Goal: Task Accomplishment & Management: Use online tool/utility

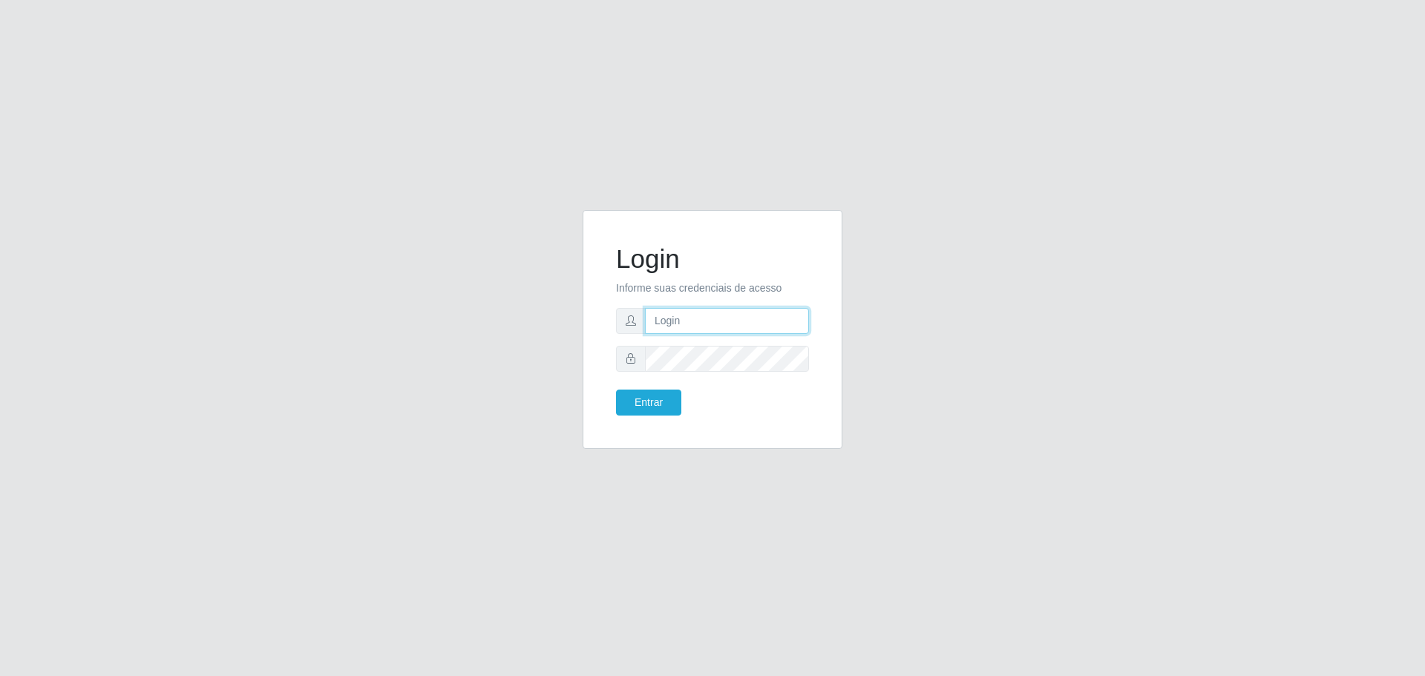
type input "[EMAIL_ADDRESS][DOMAIN_NAME]"
click at [620, 394] on button "Entrar" at bounding box center [648, 403] width 65 height 26
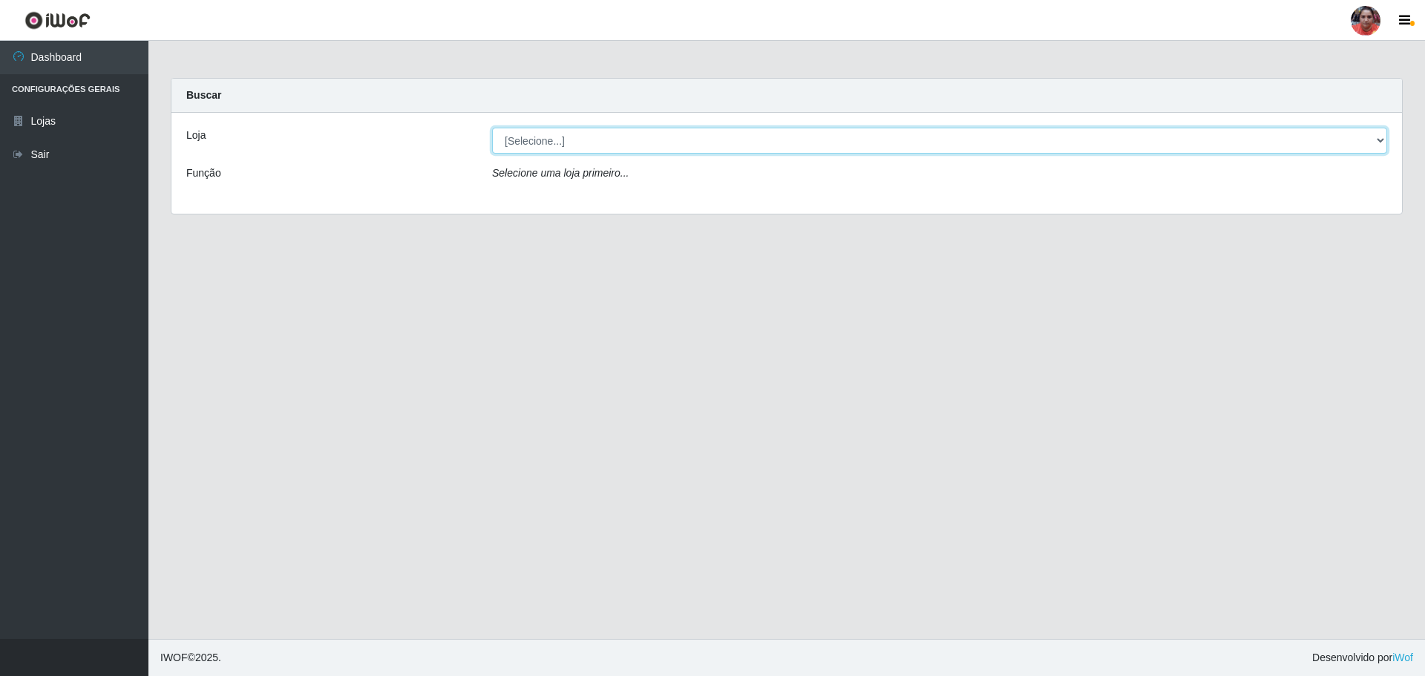
click at [1292, 151] on select "[Selecione...] Mar Vermelho - Loja 05" at bounding box center [939, 141] width 895 height 26
select select "252"
click at [492, 128] on select "[Selecione...] Mar Vermelho - Loja 05" at bounding box center [939, 141] width 895 height 26
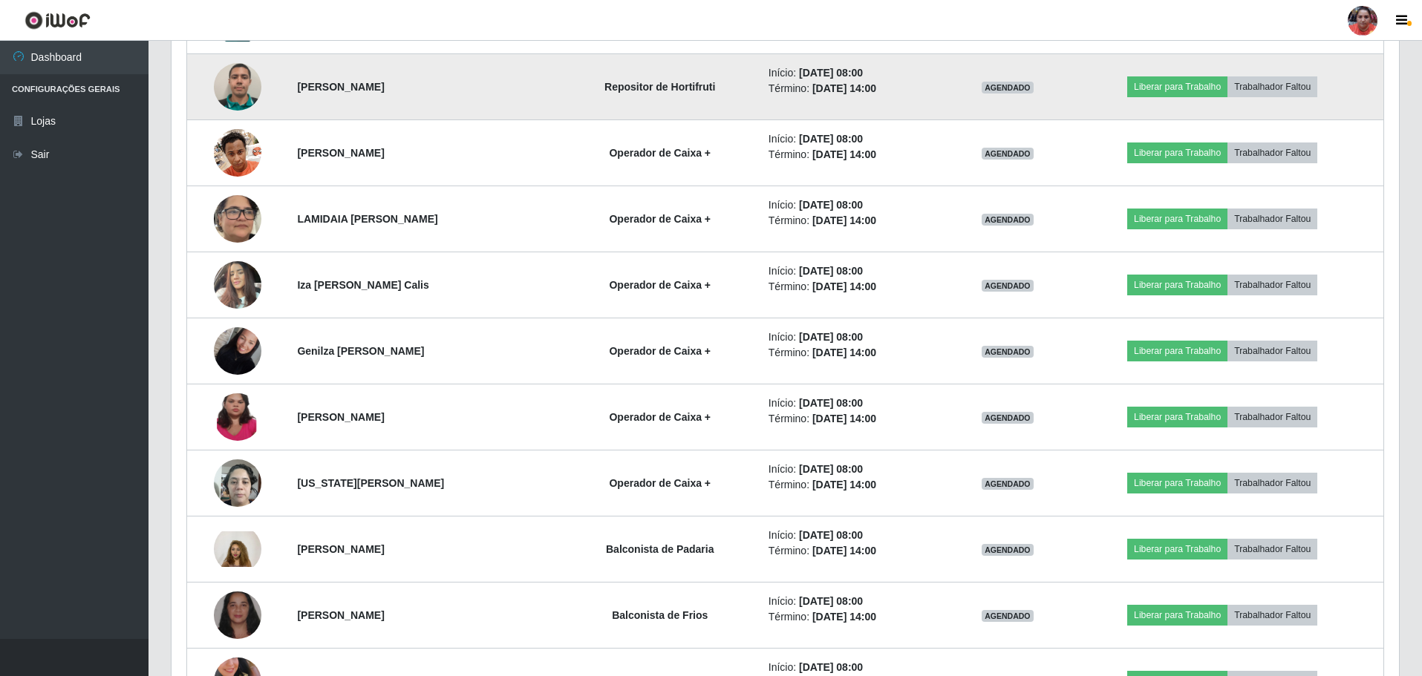
scroll to position [668, 0]
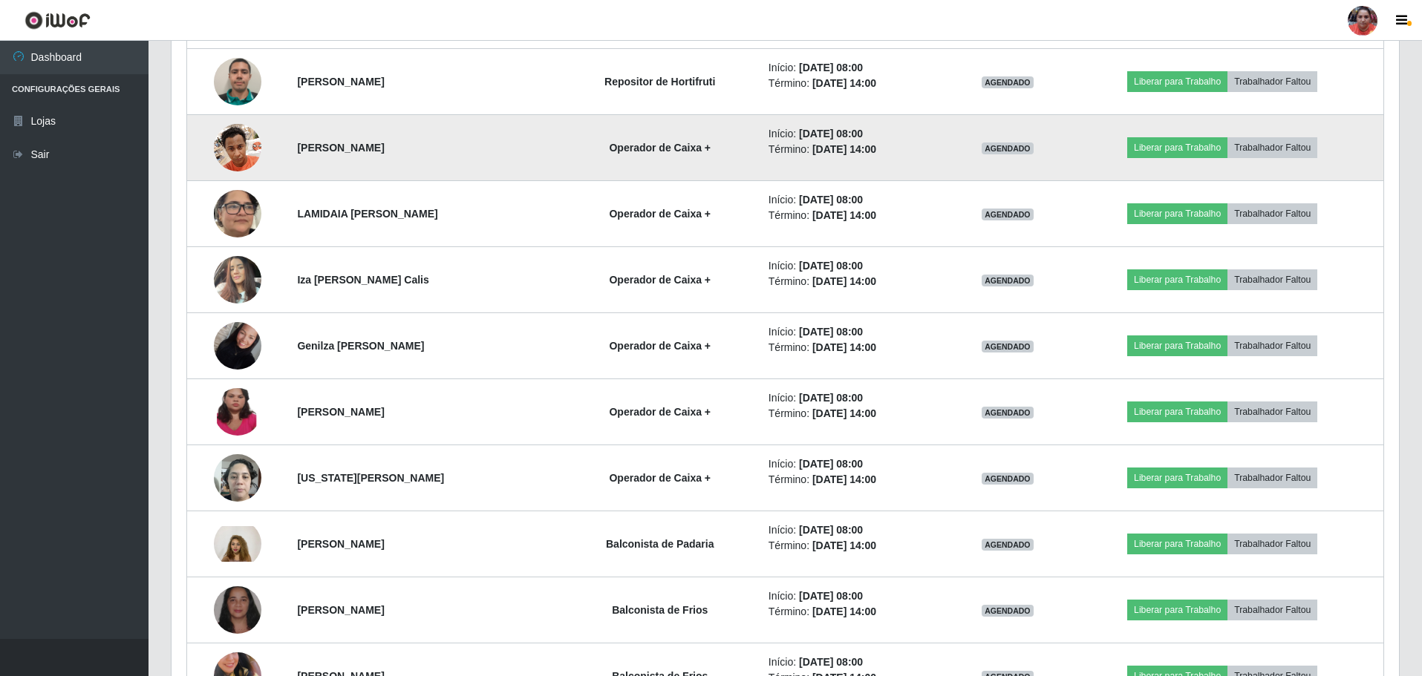
click at [222, 146] on img at bounding box center [238, 147] width 48 height 63
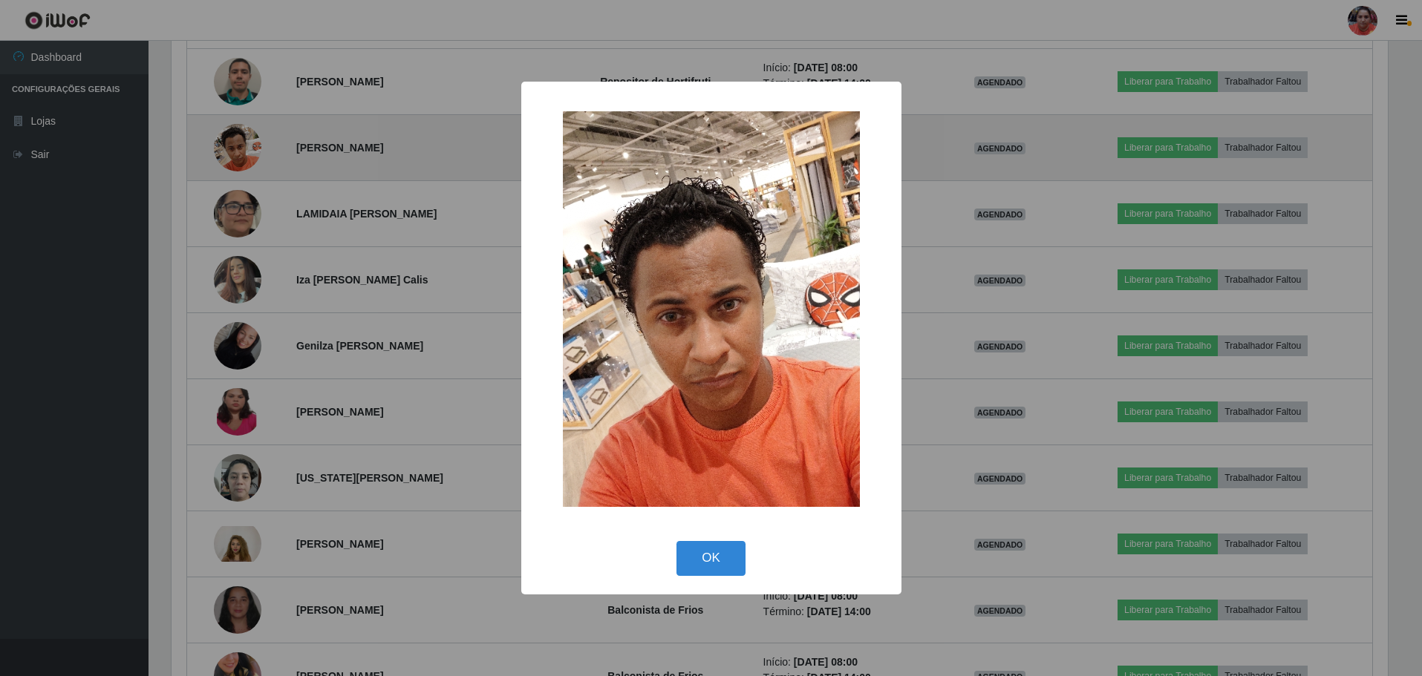
scroll to position [308, 1220]
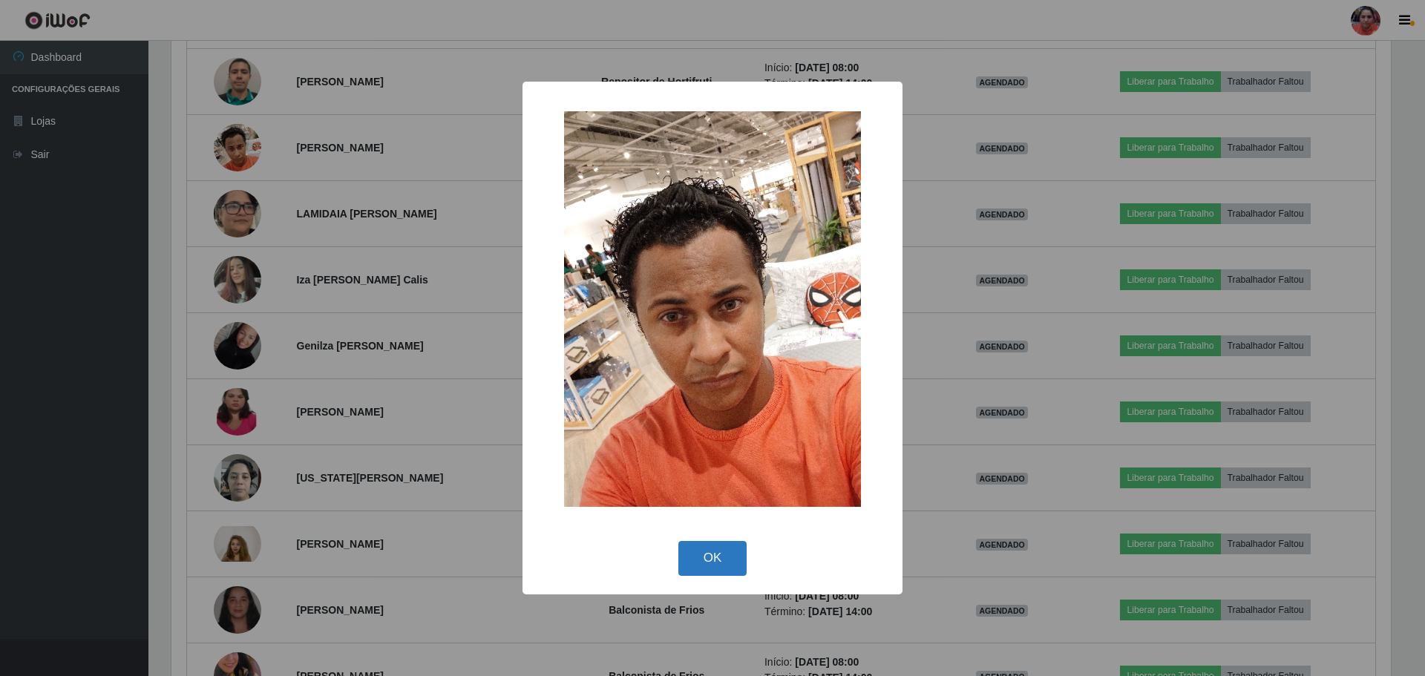
click at [719, 557] on button "OK" at bounding box center [712, 558] width 69 height 35
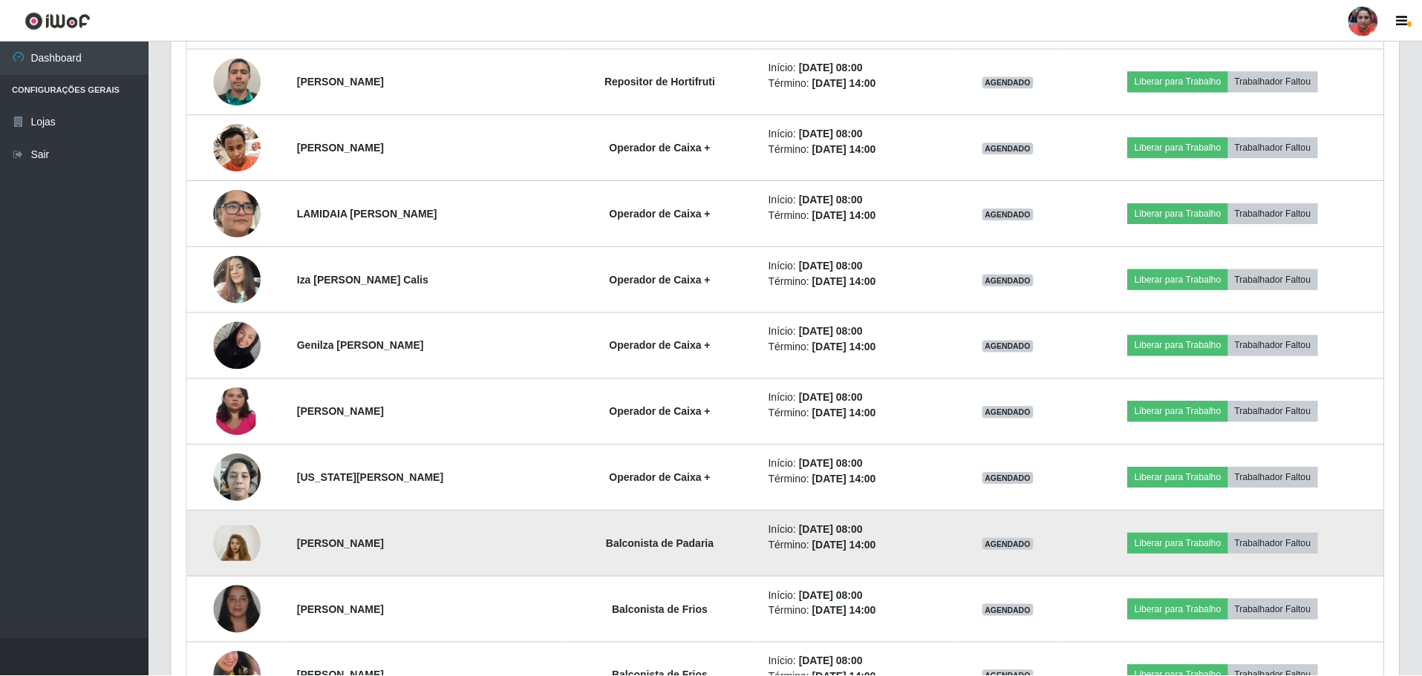
scroll to position [308, 1227]
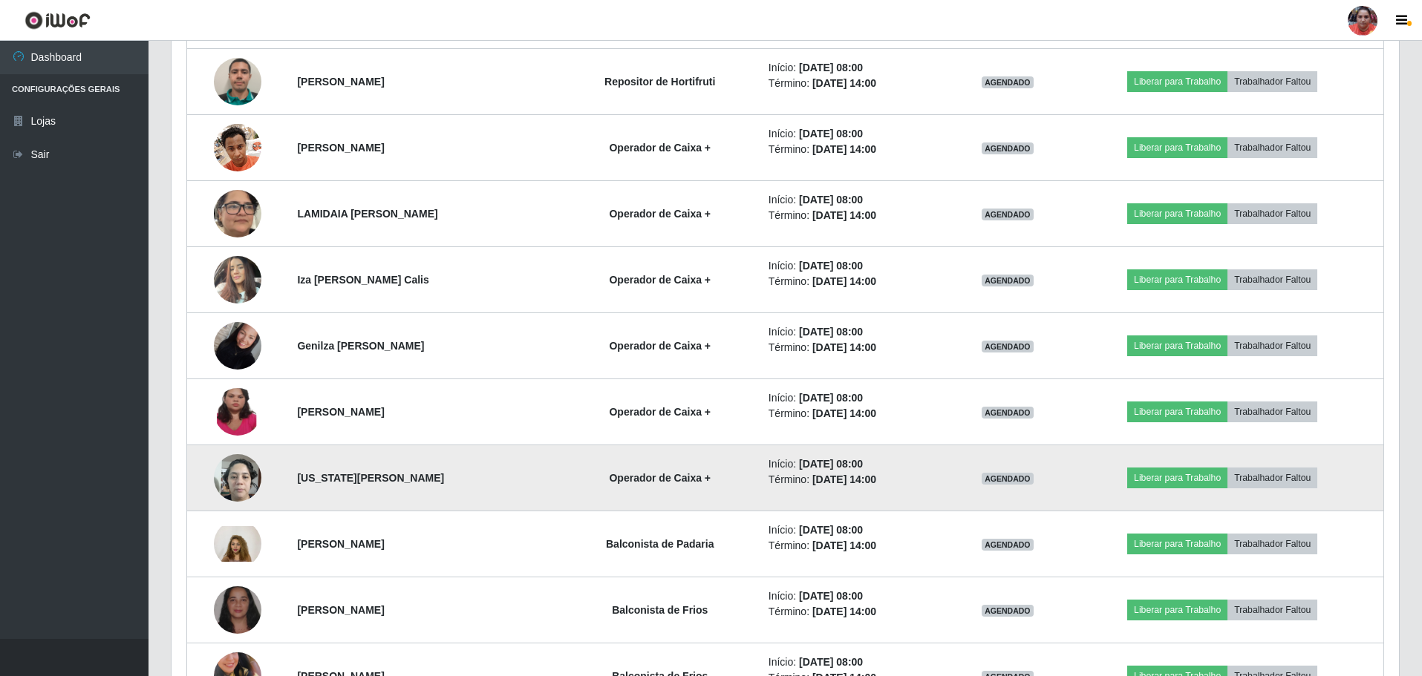
click at [240, 485] on img at bounding box center [238, 477] width 48 height 63
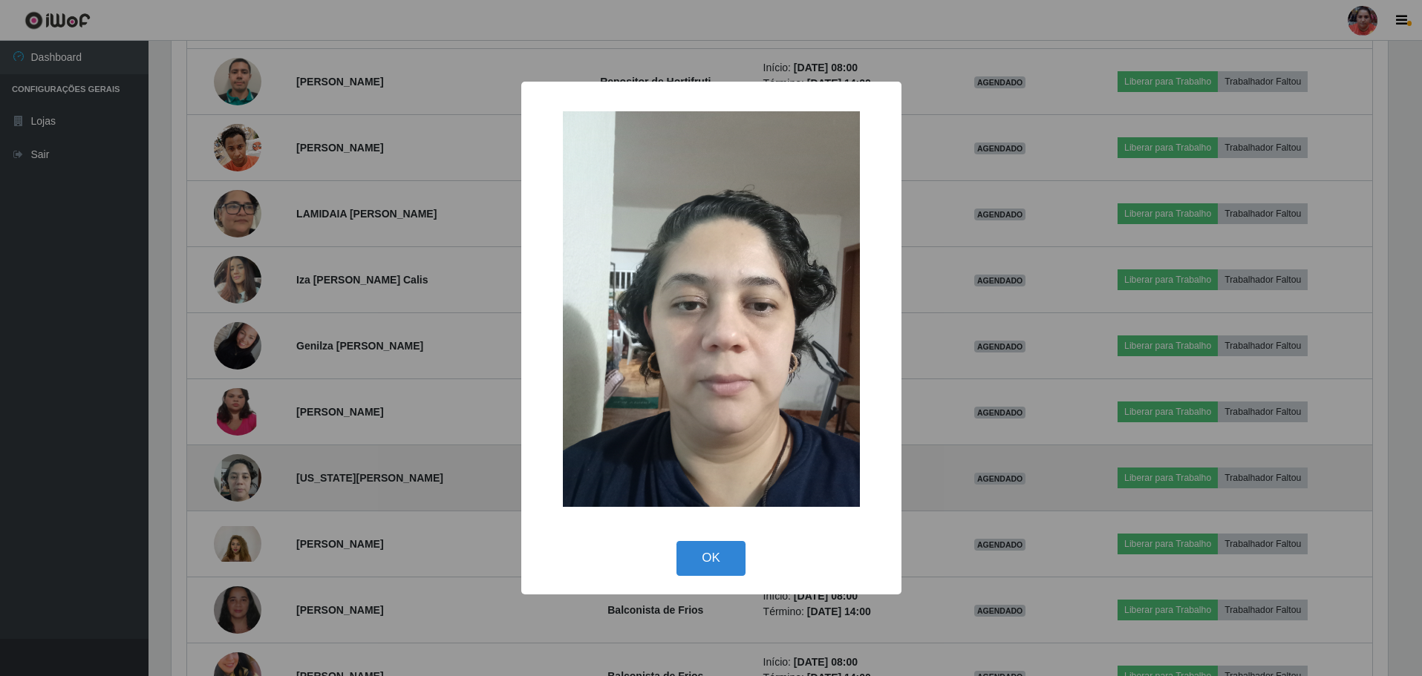
scroll to position [308, 1220]
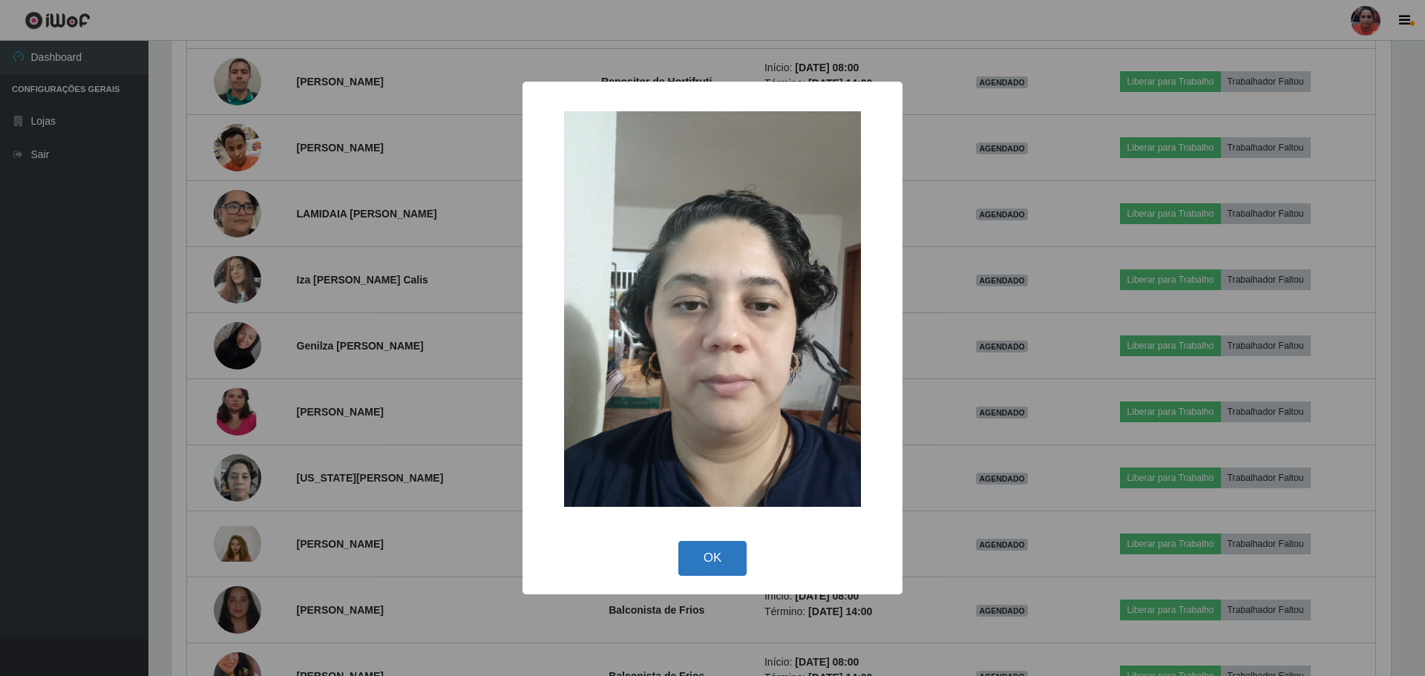
click at [710, 552] on button "OK" at bounding box center [712, 558] width 69 height 35
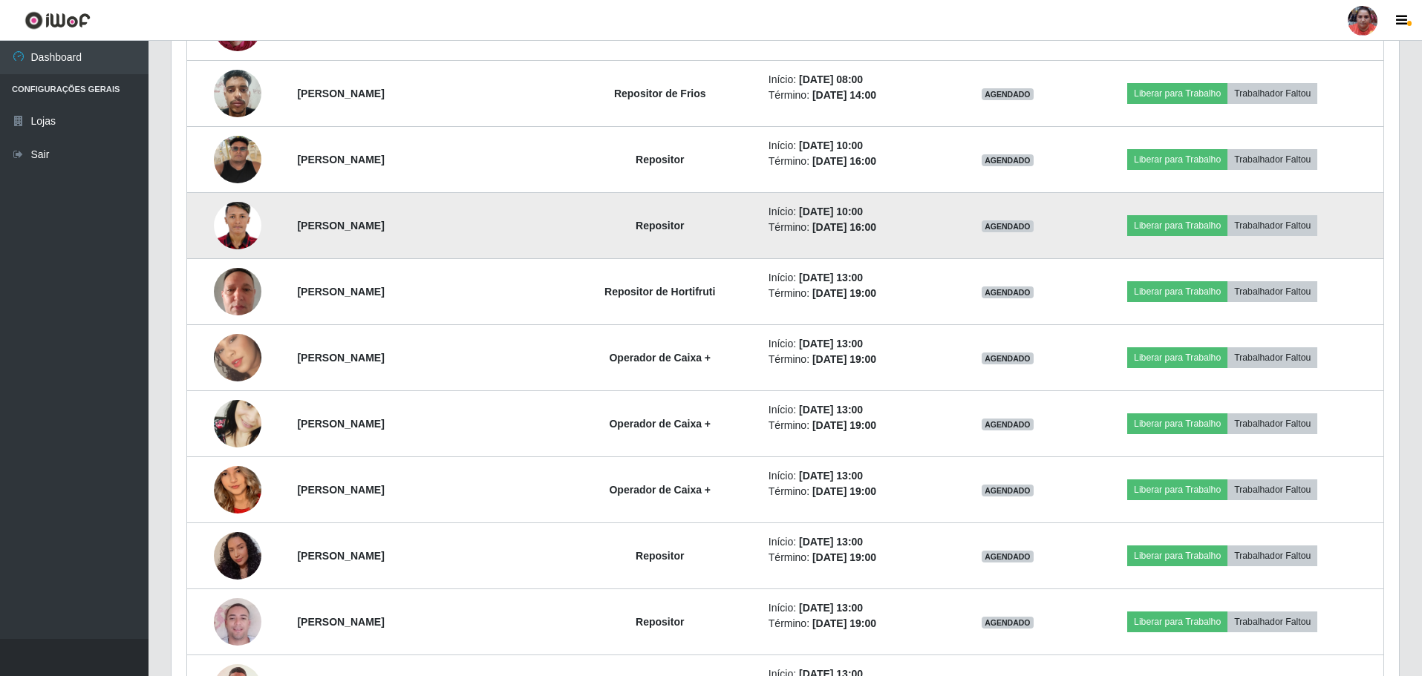
scroll to position [1410, 0]
